Goal: Use online tool/utility: Utilize a website feature to perform a specific function

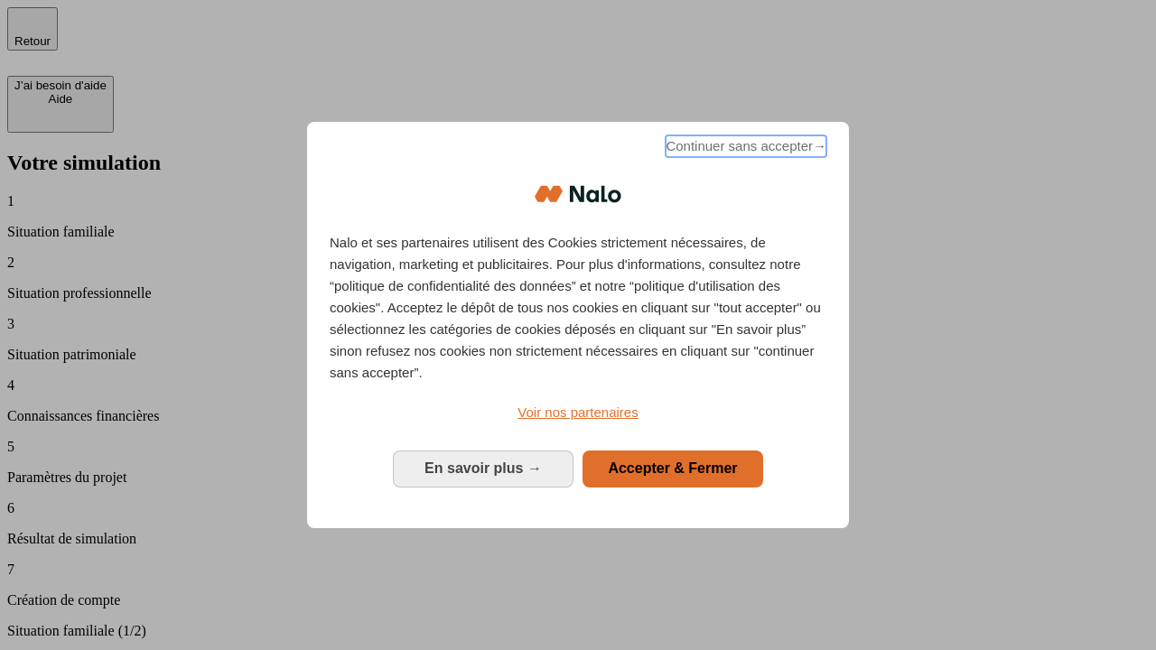
click at [744, 149] on span "Continuer sans accepter →" at bounding box center [746, 146] width 161 height 22
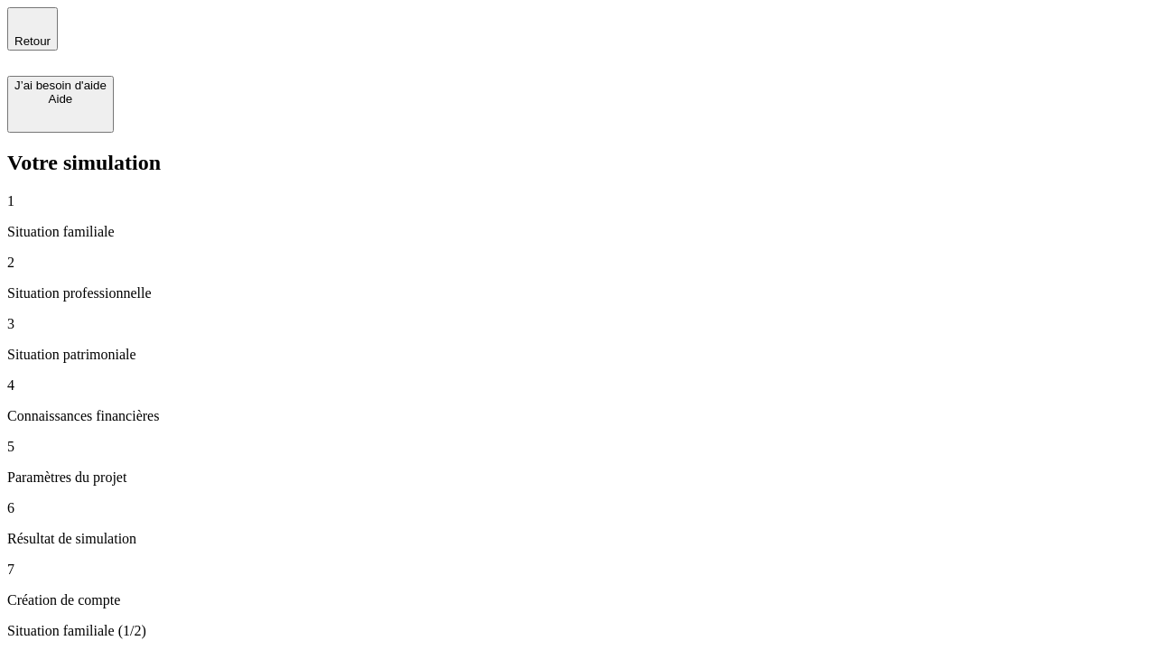
type input "30 000"
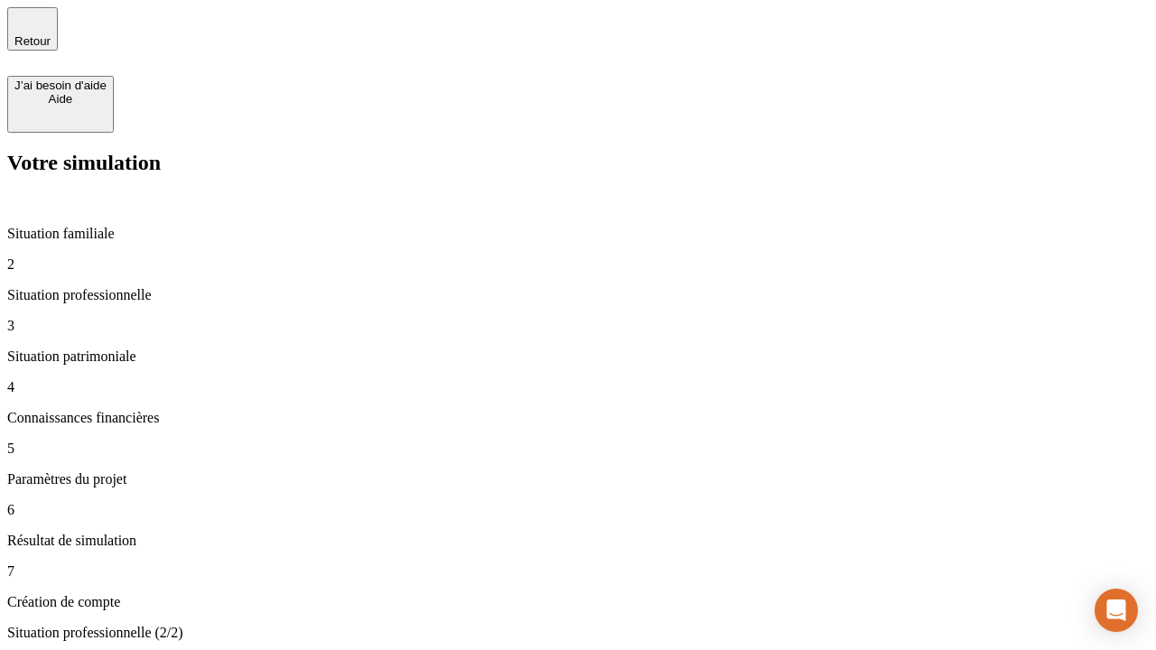
type input "1 000"
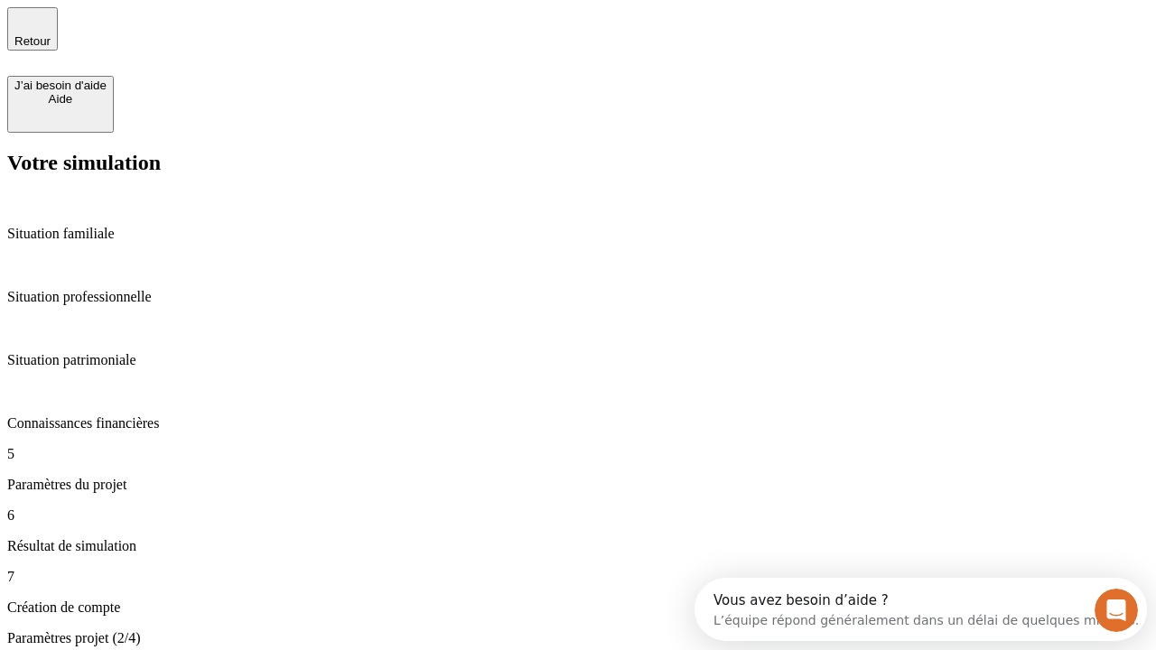
type input "40"
type input "200 000"
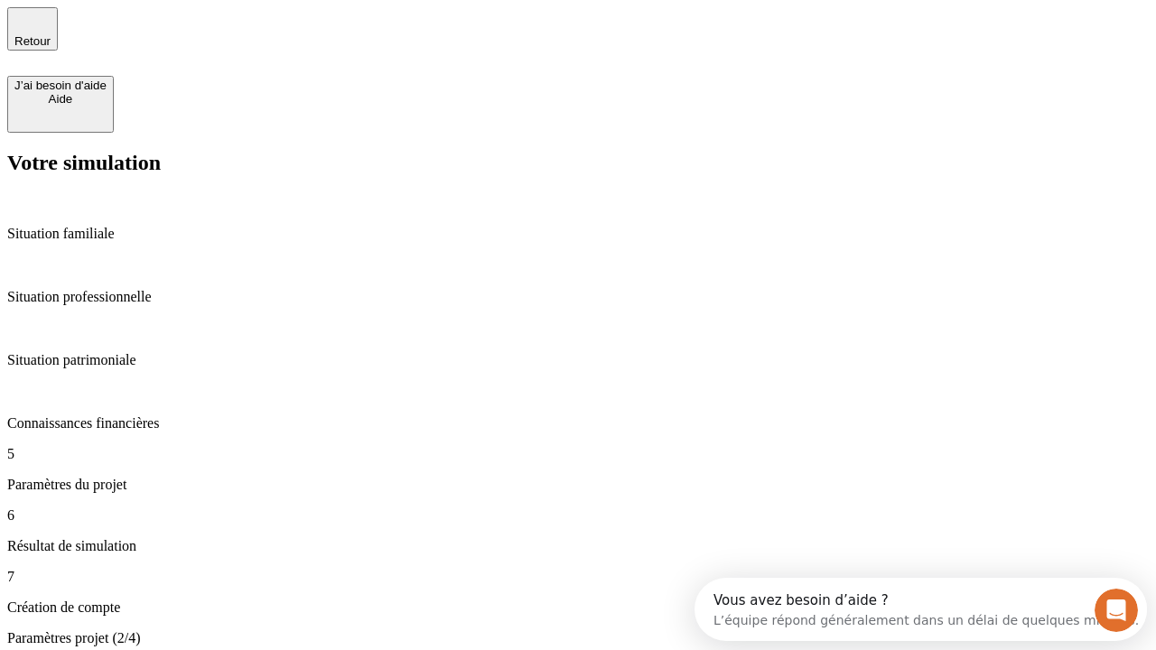
type input "640"
